Goal: Check status

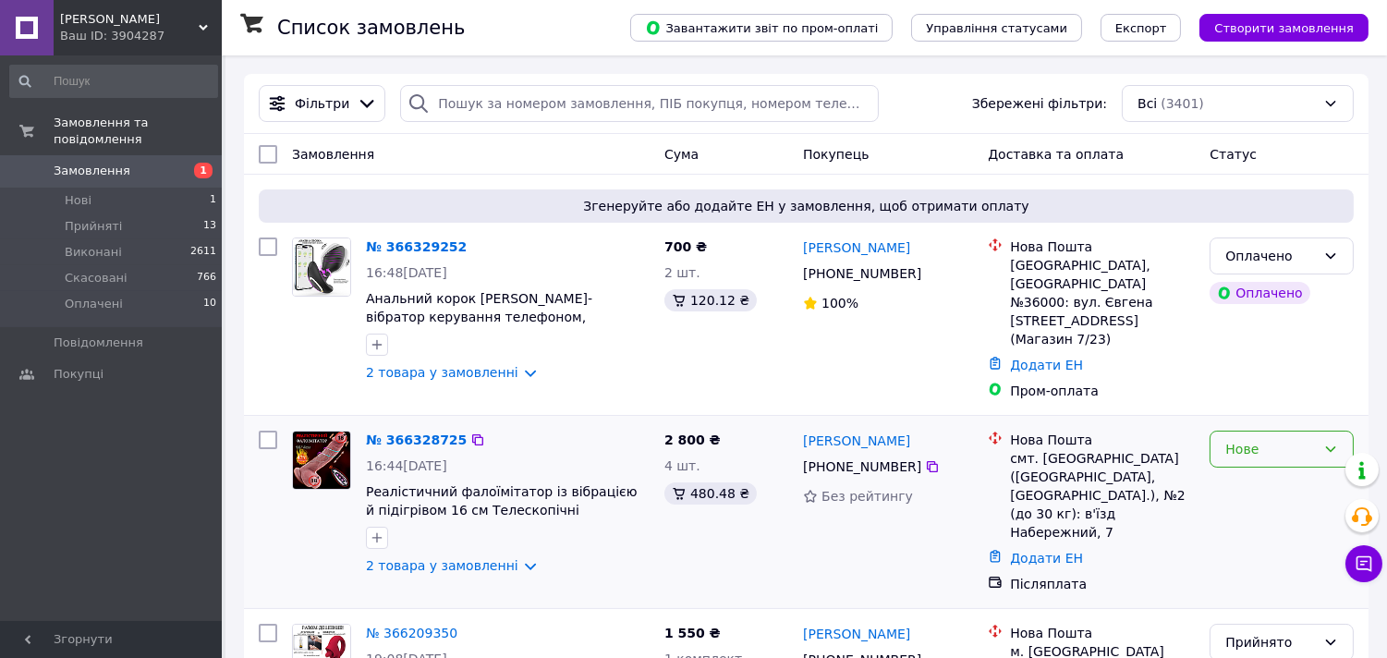
click at [1268, 439] on div "Нове" at bounding box center [1271, 449] width 91 height 20
click at [1252, 475] on li "Прийнято" at bounding box center [1283, 473] width 142 height 33
